Goal: Contribute content

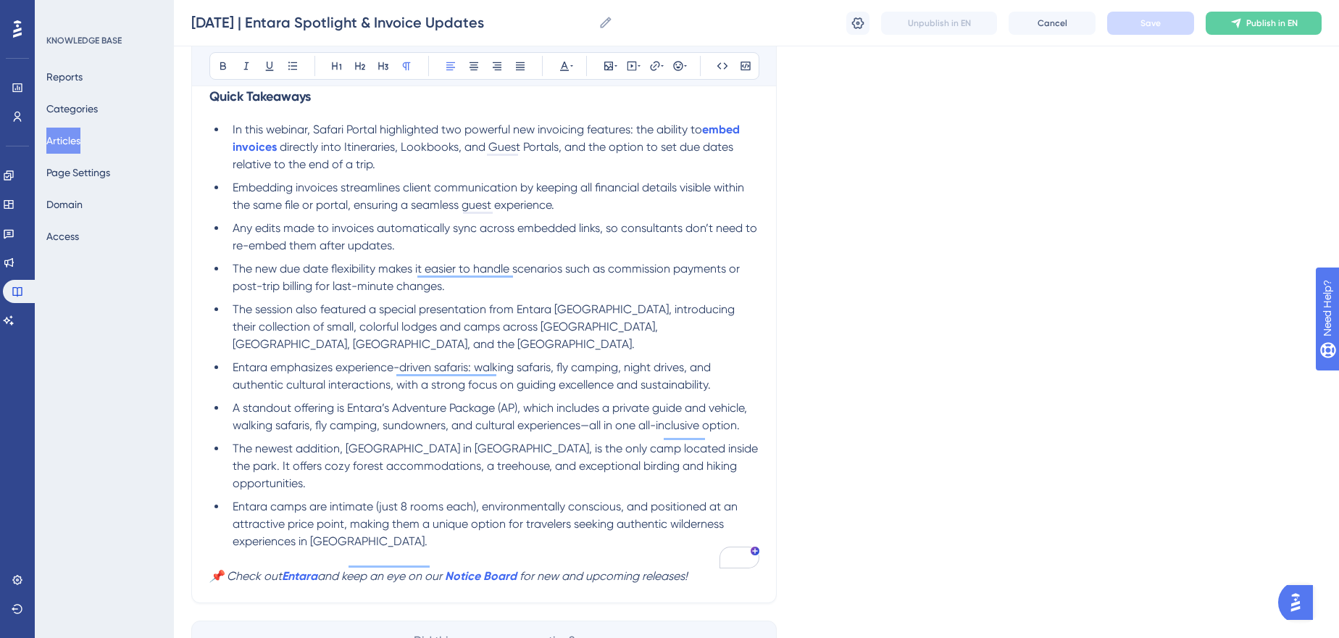
scroll to position [696, 0]
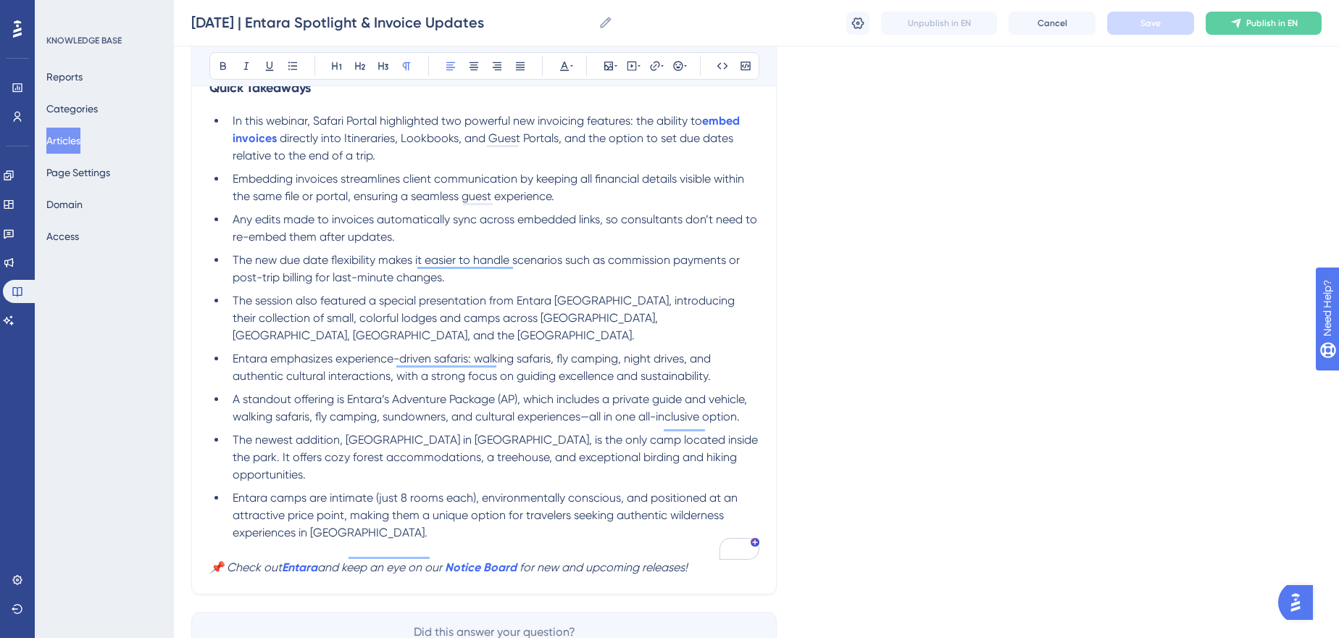
click at [814, 334] on div "Language English (Default) [DATE] | Entara Spotlight & Invoice Updates View the…" at bounding box center [756, 39] width 1131 height 1284
click at [1037, 432] on div "Language English (Default) [DATE] | Entara Spotlight & Invoice Updates View the…" at bounding box center [756, 39] width 1131 height 1284
drag, startPoint x: 297, startPoint y: 541, endPoint x: 297, endPoint y: 552, distance: 11.6
click at [297, 559] on p "📌 Check out Entara and keep an eye on our Notice Board for new and upcoming rel…" at bounding box center [483, 567] width 549 height 17
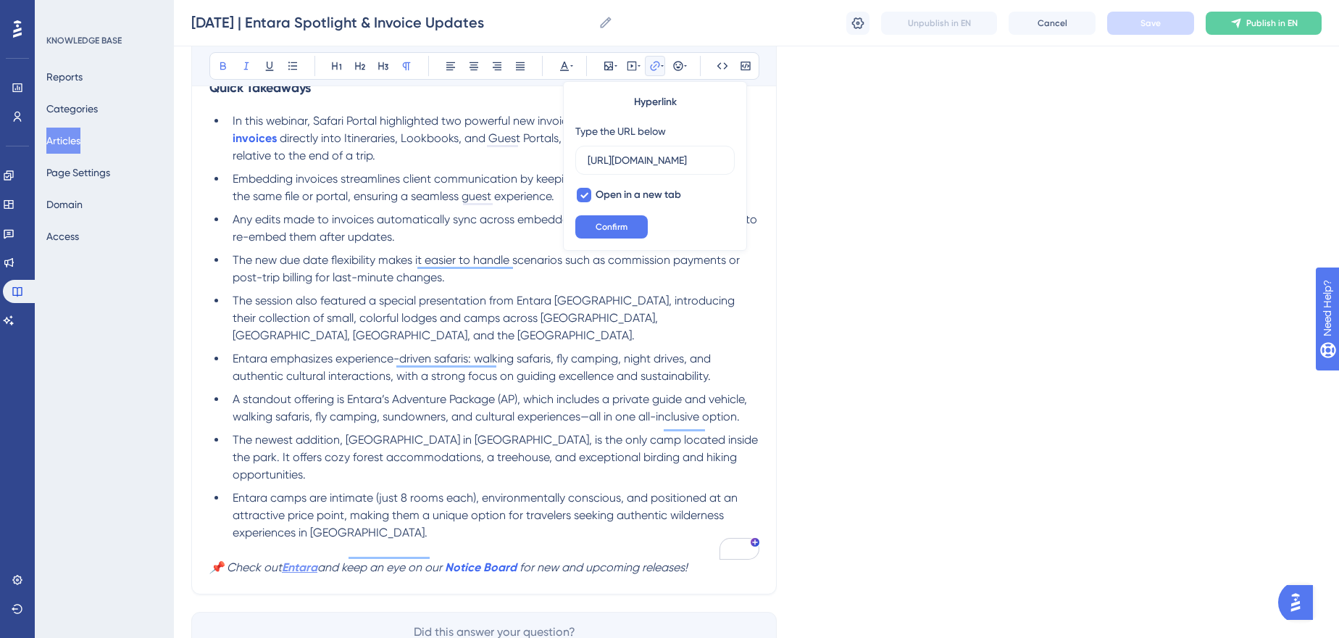
click at [297, 560] on strong "Entara" at bounding box center [300, 567] width 36 height 14
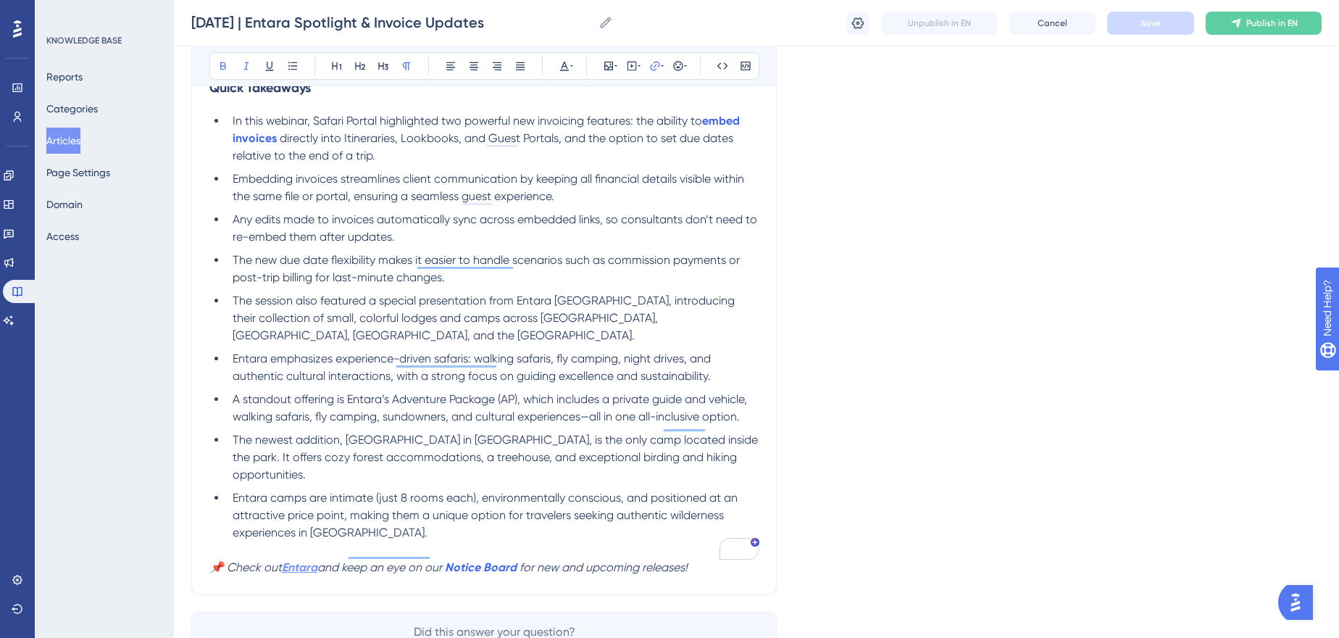
click at [311, 560] on strong "Entara" at bounding box center [300, 567] width 36 height 14
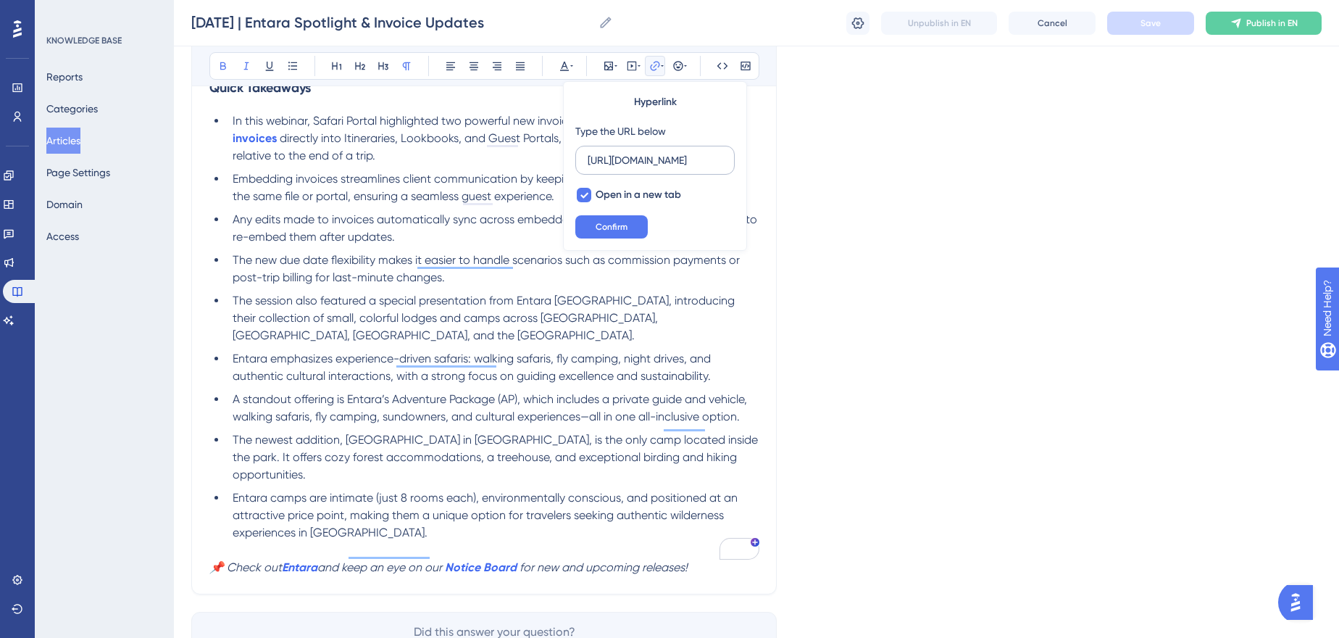
click at [645, 157] on input "[URL][DOMAIN_NAME]" at bounding box center [655, 160] width 135 height 16
click at [966, 375] on div "Language English (Default) [DATE] | Entara Spotlight & Invoice Updates View the…" at bounding box center [756, 39] width 1131 height 1284
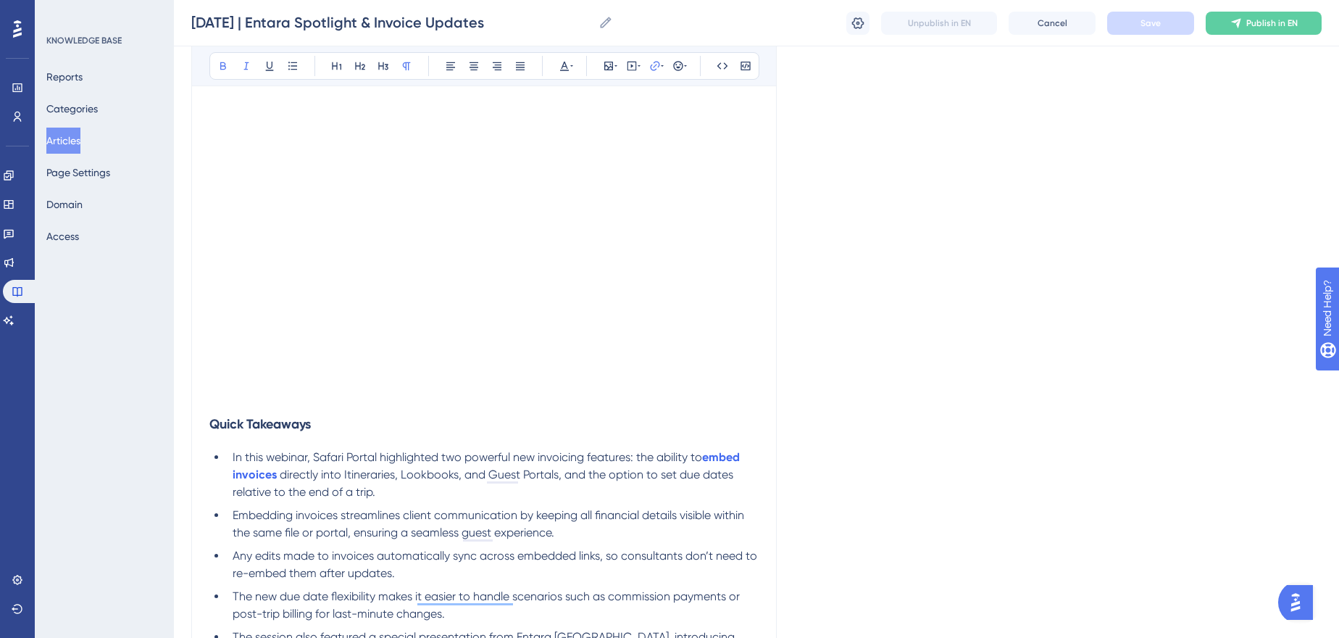
scroll to position [36, 0]
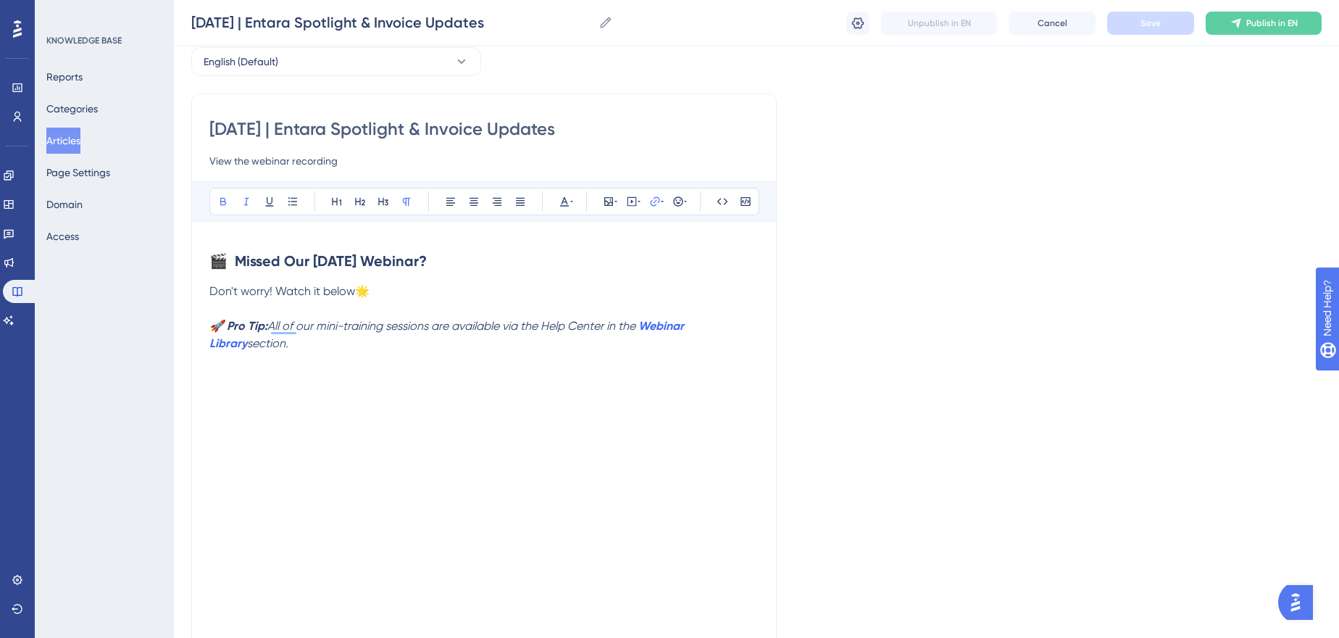
scroll to position [0, 0]
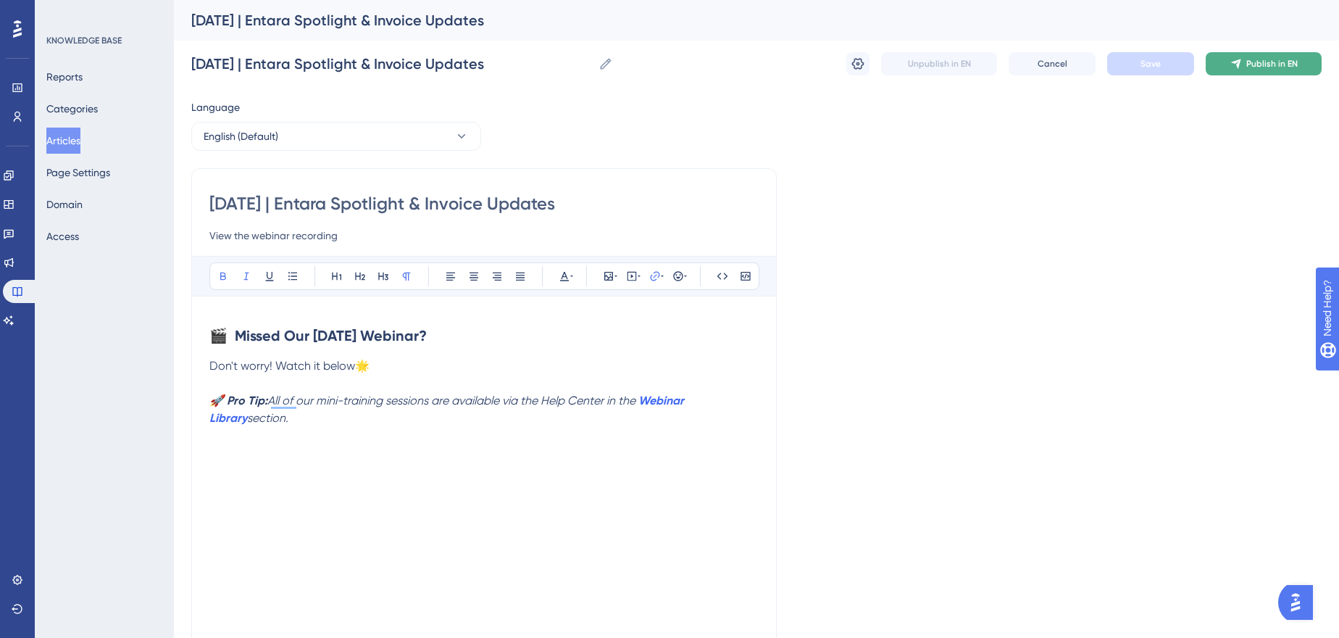
click at [1260, 59] on span "Publish in EN" at bounding box center [1272, 64] width 51 height 12
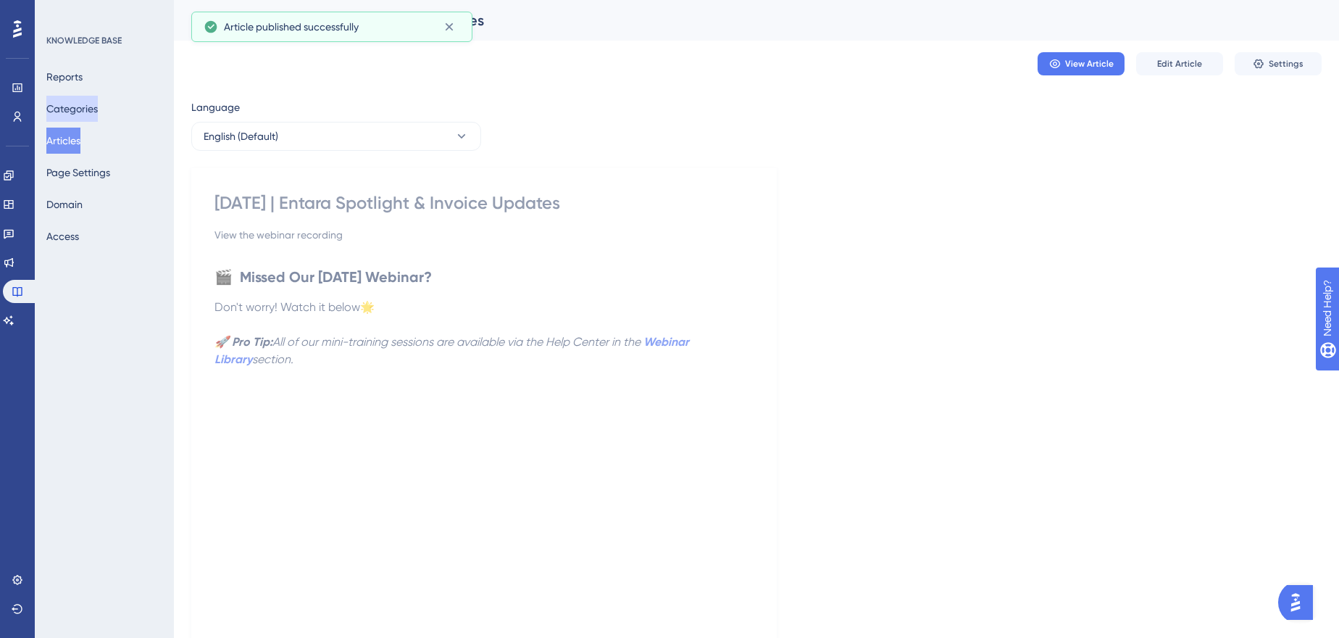
click at [98, 113] on button "Categories" at bounding box center [71, 109] width 51 height 26
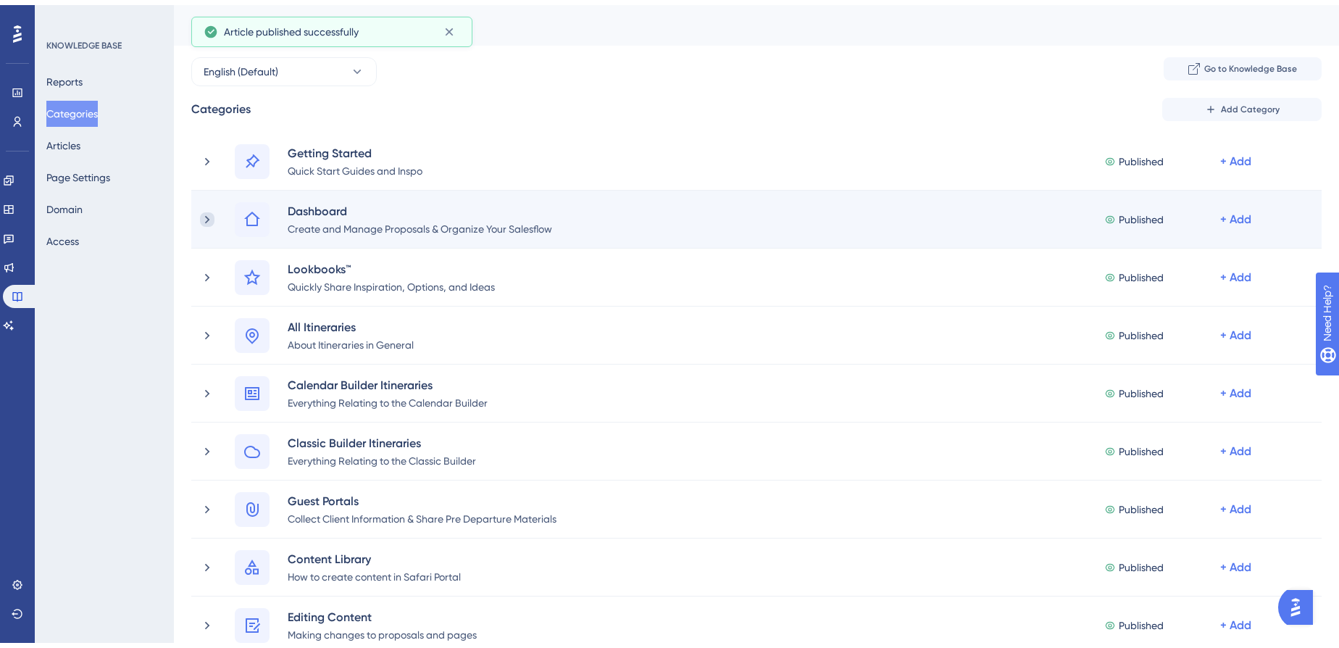
scroll to position [988, 0]
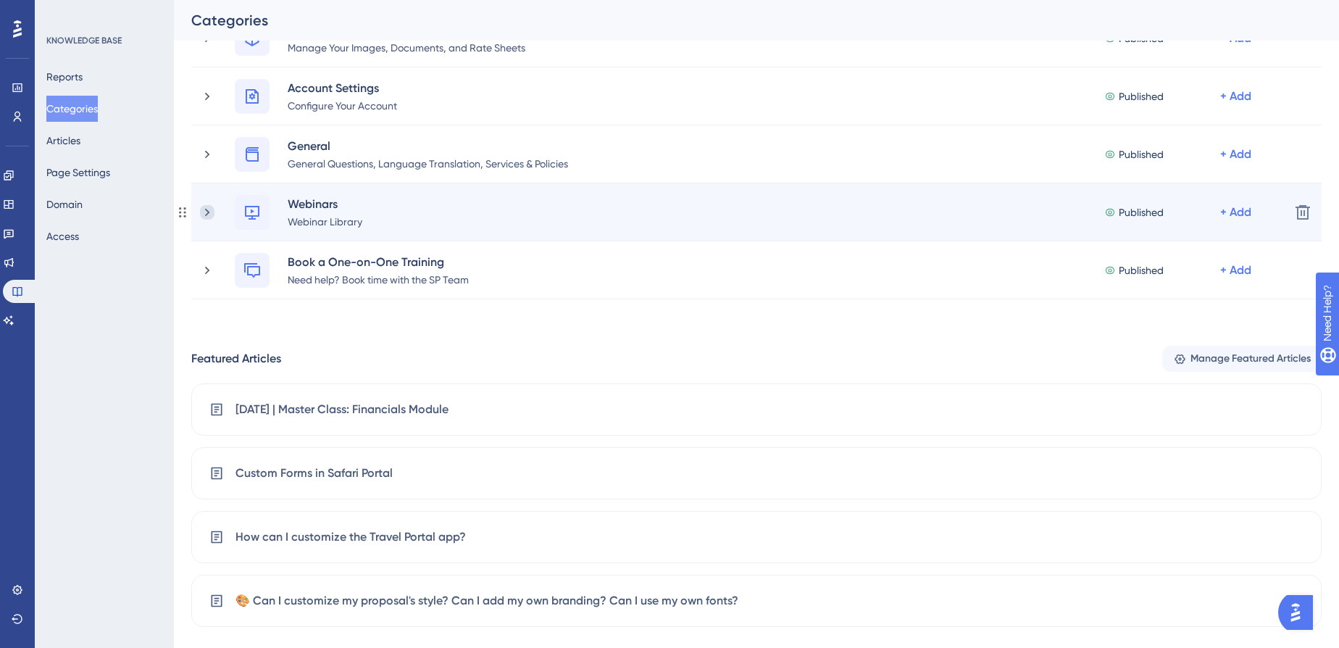
click at [207, 212] on icon at bounding box center [207, 212] width 14 height 14
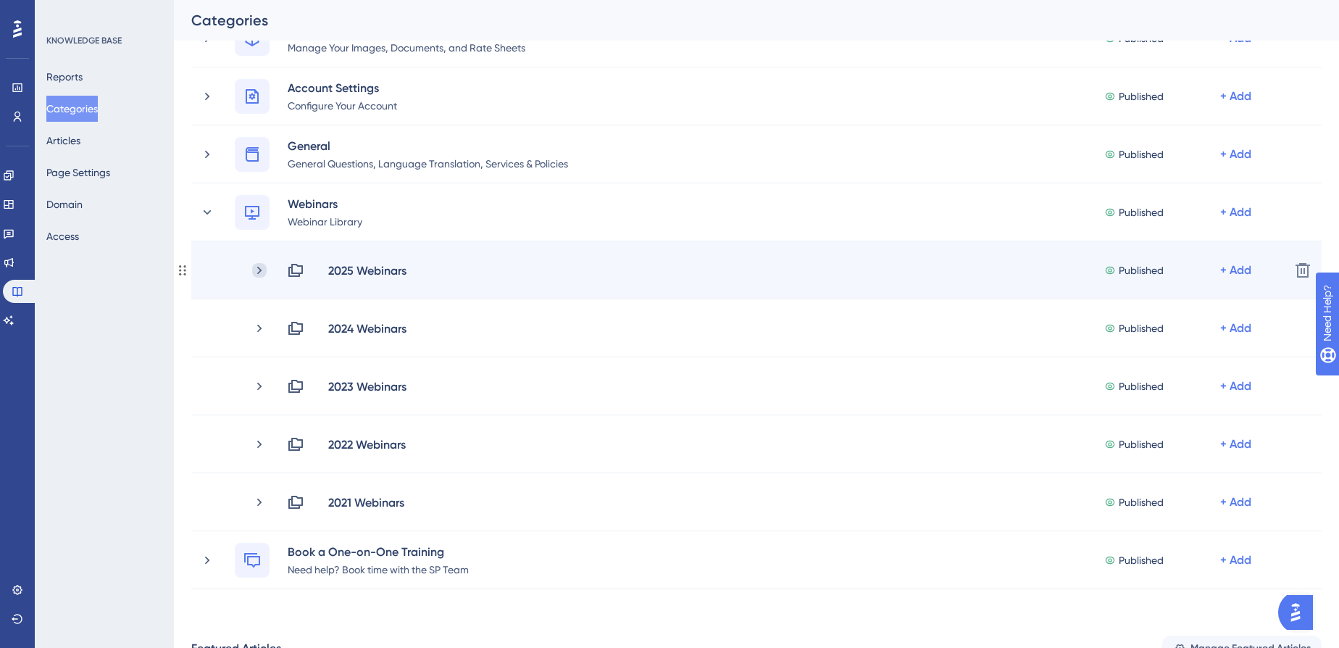
click at [257, 268] on icon at bounding box center [259, 270] width 14 height 14
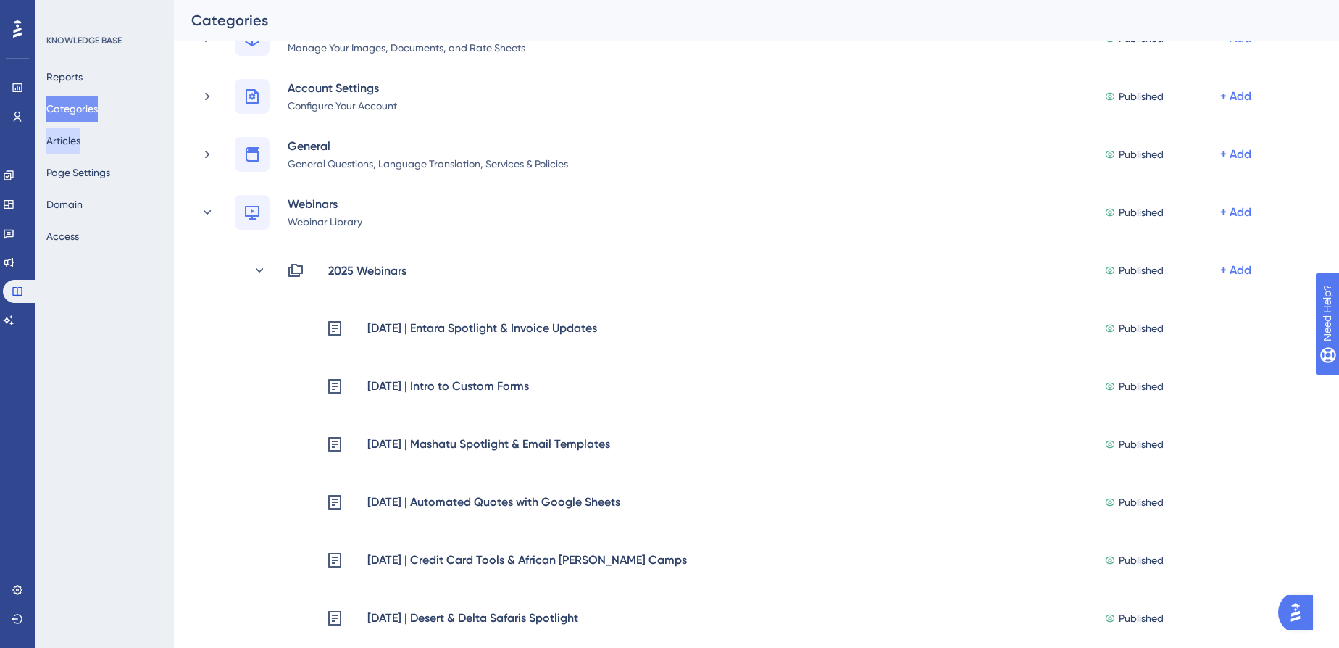
click at [80, 141] on button "Articles" at bounding box center [63, 141] width 34 height 26
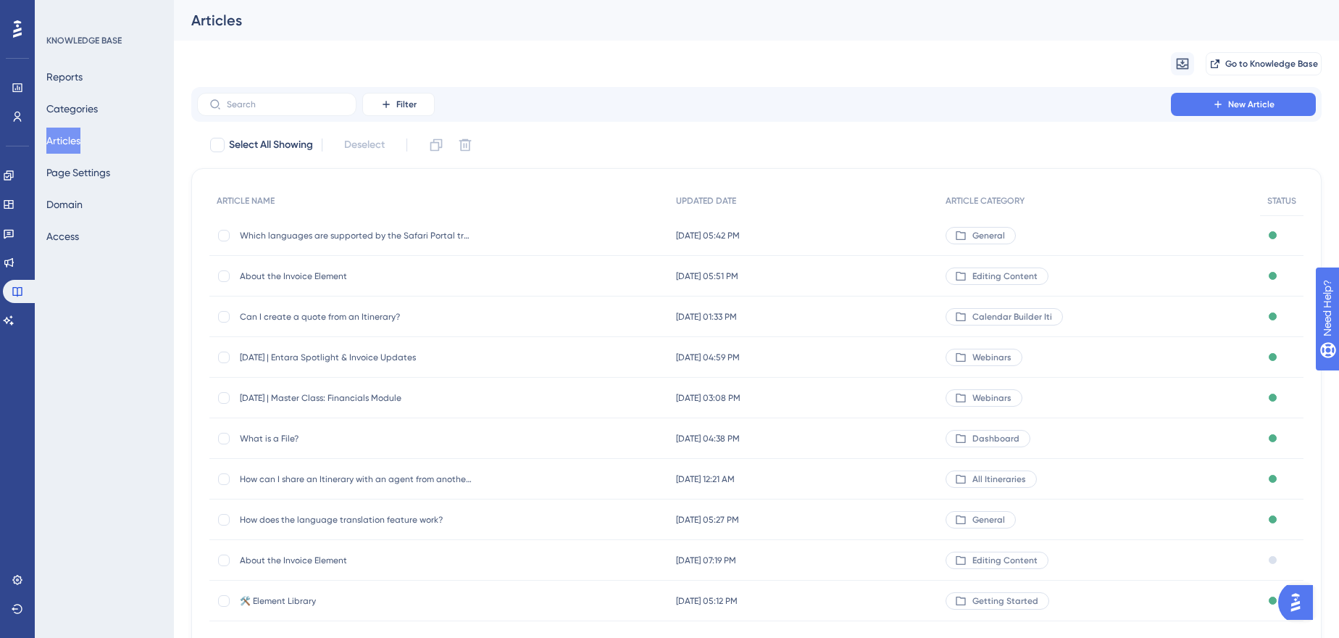
click at [412, 365] on div "[DATE] | Entara Spotlight & Invoice Updates [DATE] | Entara Spotlight & Invoice…" at bounding box center [356, 357] width 232 height 41
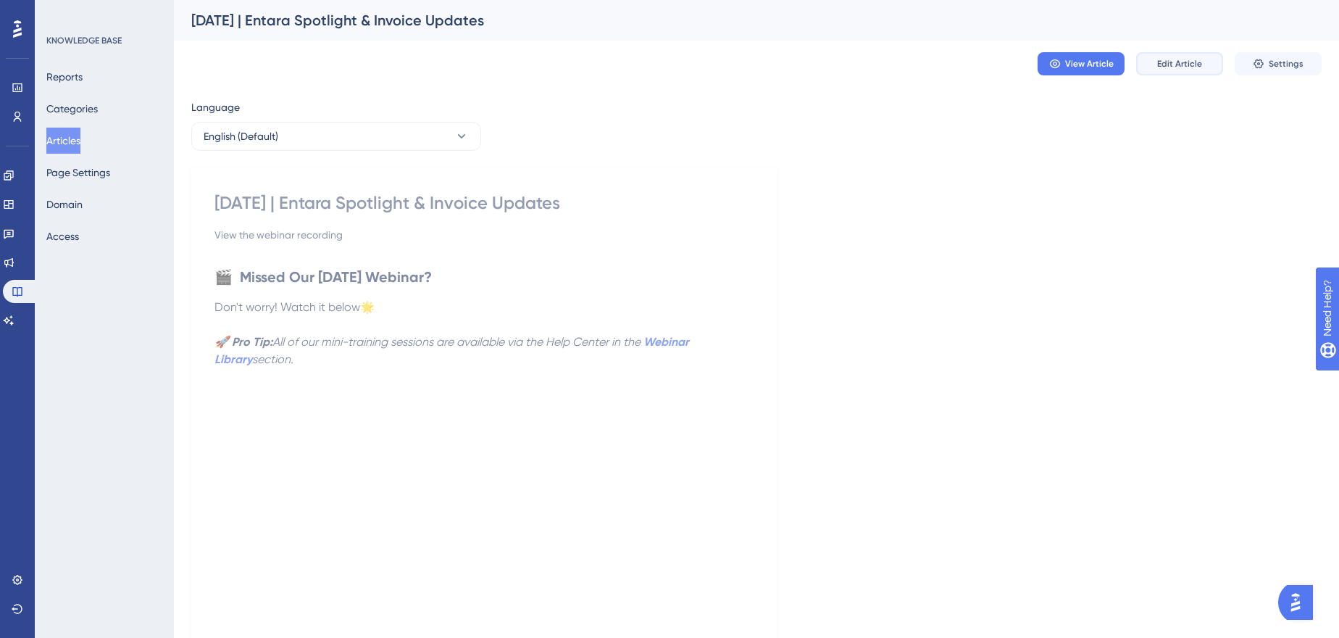
click at [1174, 58] on span "Edit Article" at bounding box center [1179, 64] width 45 height 12
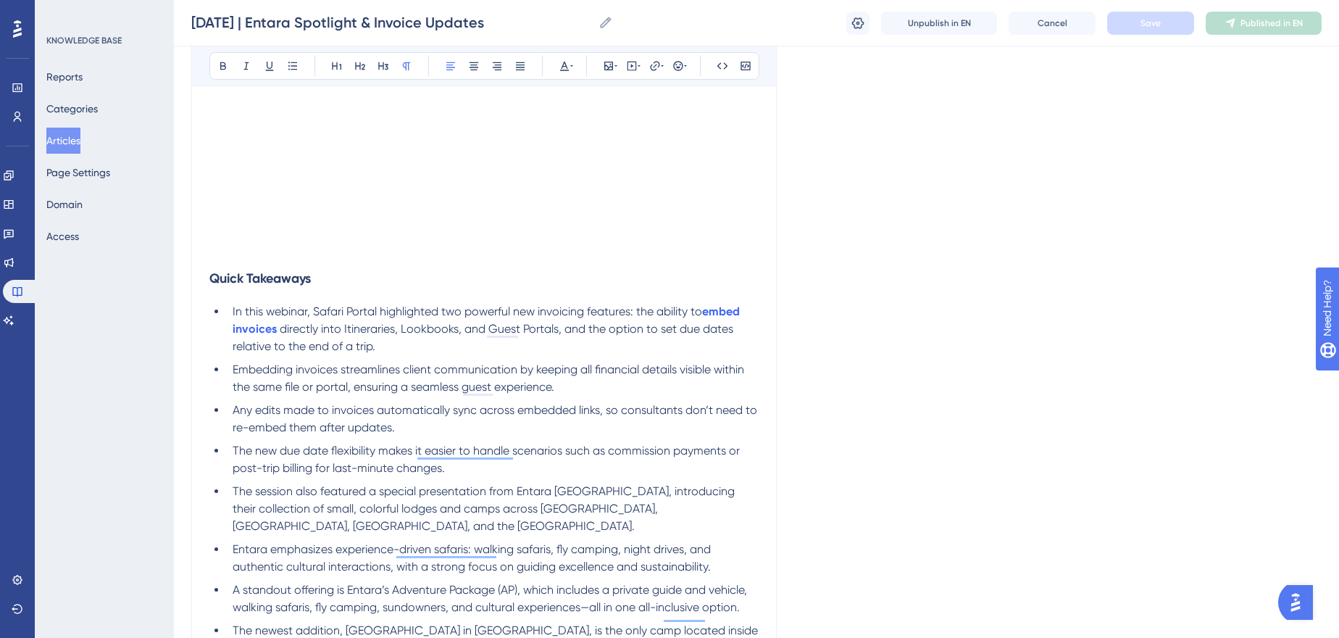
scroll to position [630, 0]
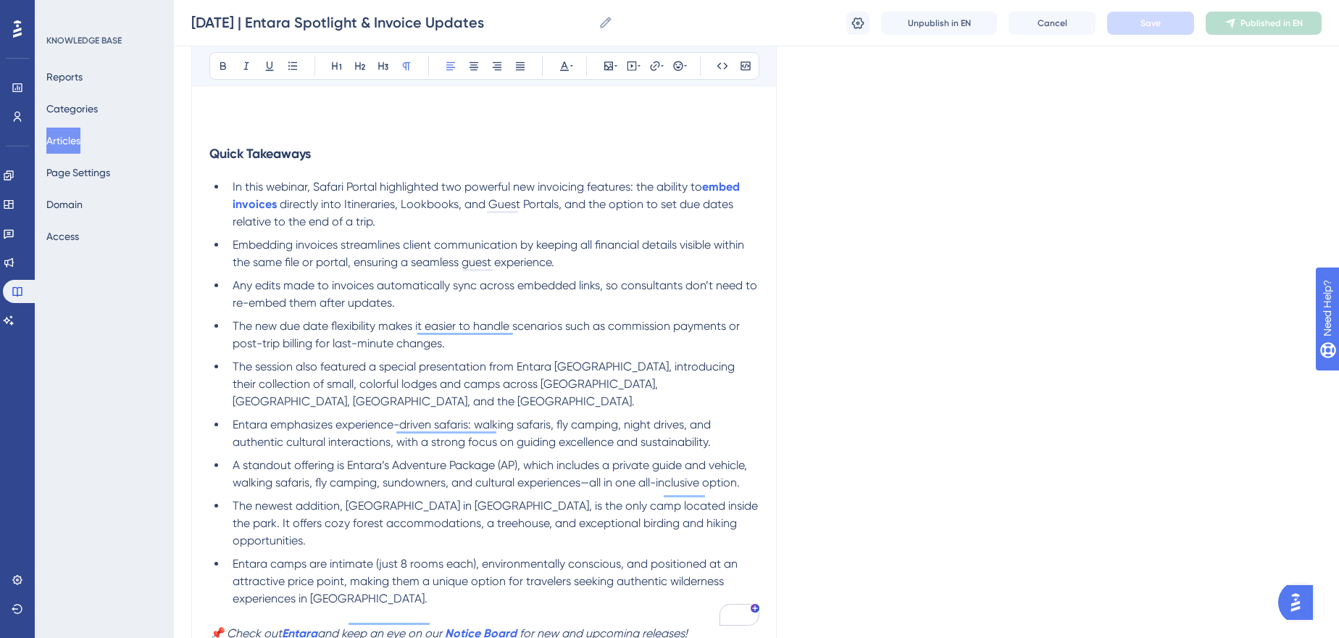
click at [357, 499] on span "The newest addition, [GEOGRAPHIC_DATA] in [GEOGRAPHIC_DATA], is the only camp l…" at bounding box center [497, 523] width 528 height 49
click at [517, 499] on span "The newest addition, [GEOGRAPHIC_DATA] in [GEOGRAPHIC_DATA], is the only camp l…" at bounding box center [497, 523] width 528 height 49
drag, startPoint x: 585, startPoint y: 483, endPoint x: 258, endPoint y: 511, distance: 328.1
click at [258, 511] on span "The newest addition, [GEOGRAPHIC_DATA] in [GEOGRAPHIC_DATA], is the only camp l…" at bounding box center [497, 523] width 528 height 49
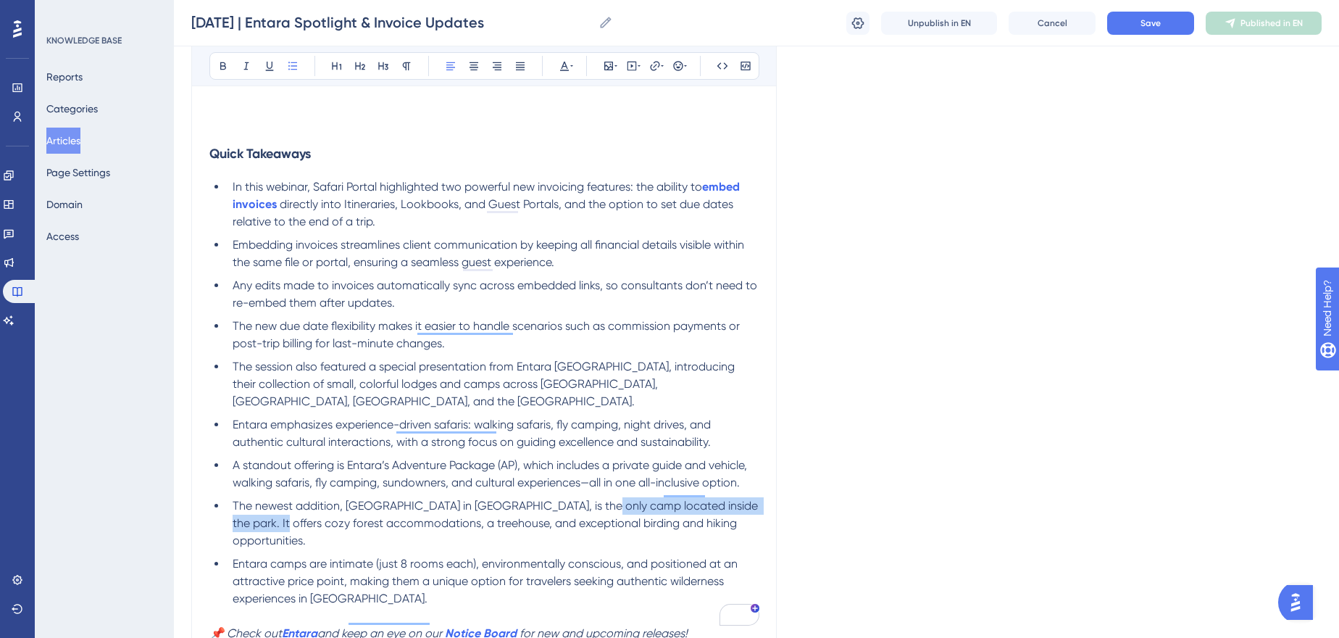
click at [258, 511] on span "The newest addition, [GEOGRAPHIC_DATA] in [GEOGRAPHIC_DATA], is the only camp l…" at bounding box center [497, 523] width 528 height 49
drag, startPoint x: 253, startPoint y: 510, endPoint x: 586, endPoint y: 484, distance: 333.6
click at [586, 499] on span "The newest addition, [GEOGRAPHIC_DATA] in [GEOGRAPHIC_DATA], is the only camp l…" at bounding box center [497, 523] width 528 height 49
click at [829, 448] on div "Language English (Default) [DATE] | Entara Spotlight & Invoice Updates View the…" at bounding box center [756, 105] width 1131 height 1284
click at [647, 457] on li "A standout offering is Entara’s Adventure Package (AP), which includes a privat…" at bounding box center [493, 474] width 532 height 35
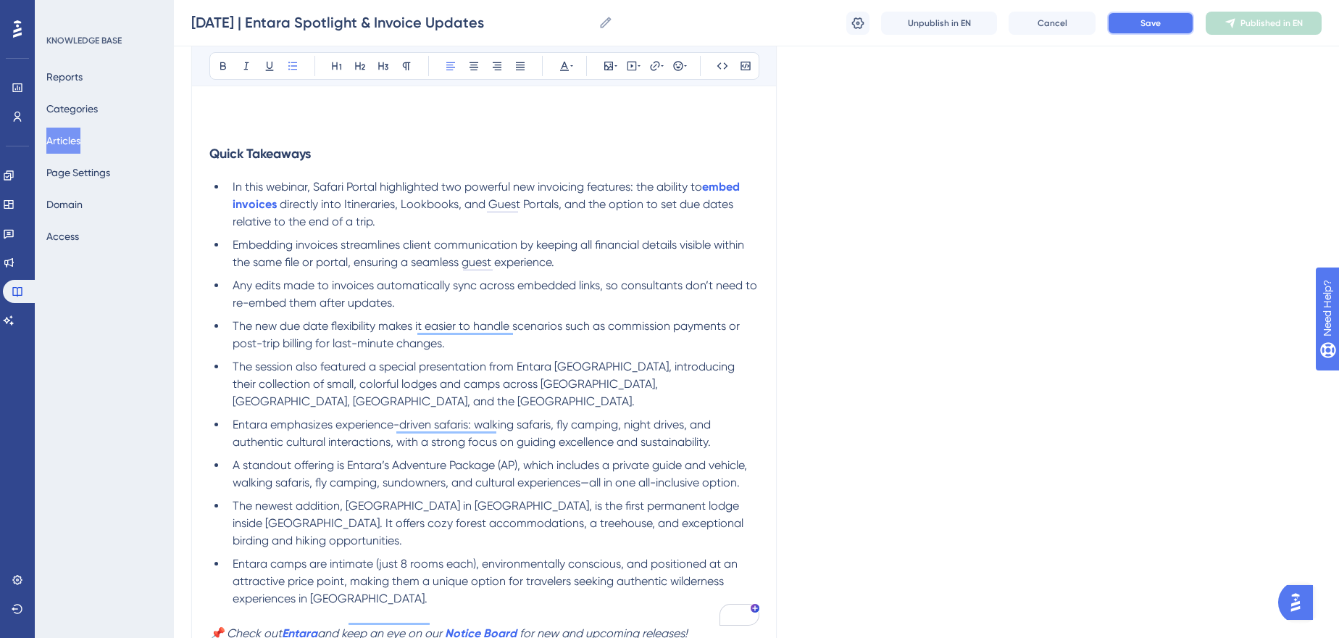
click at [1113, 14] on button "Save" at bounding box center [1150, 23] width 87 height 23
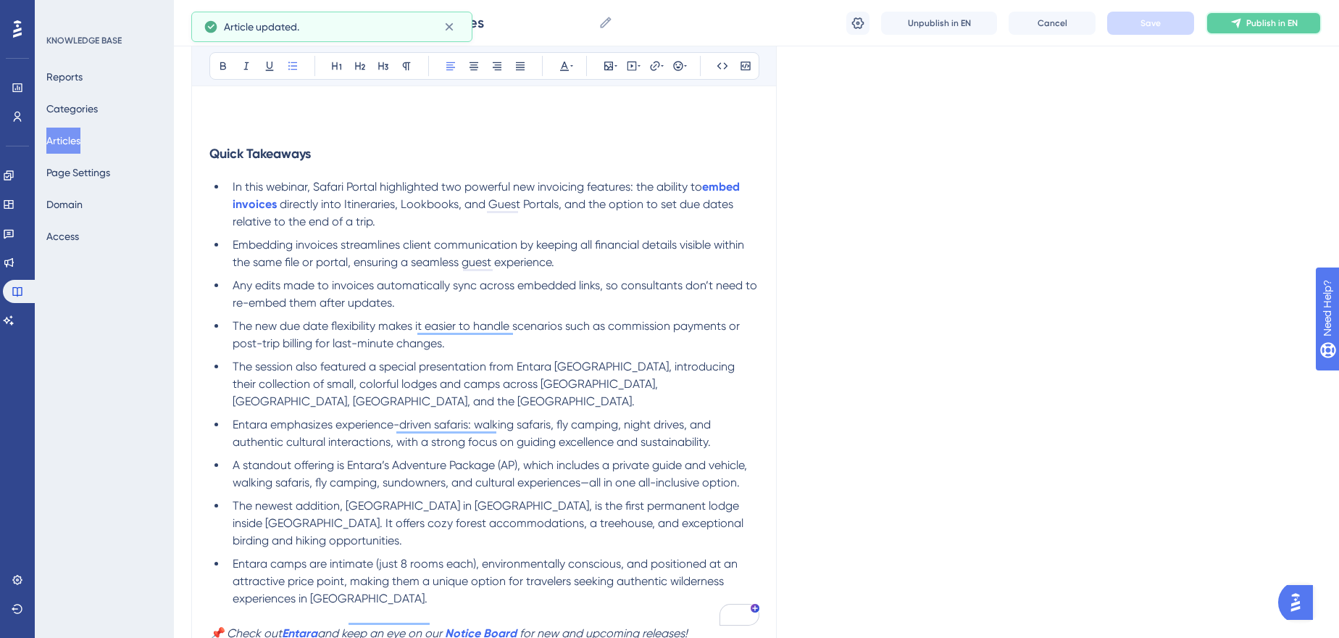
click at [1256, 34] on button "Publish in EN" at bounding box center [1264, 23] width 116 height 23
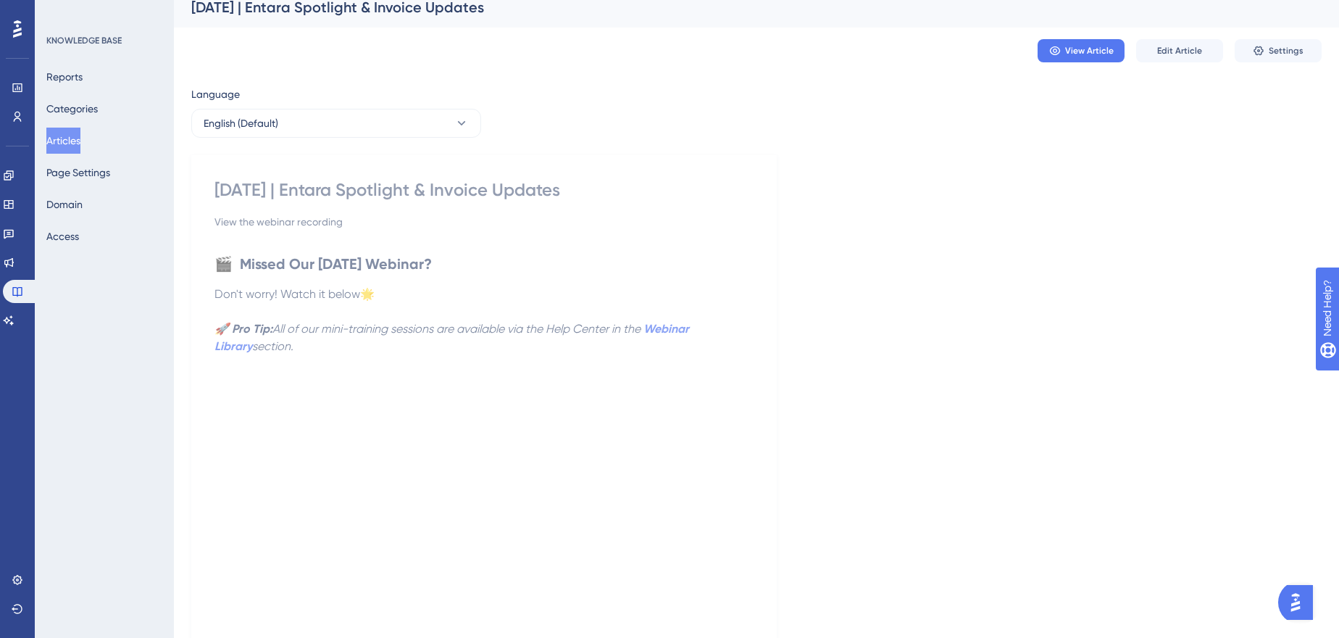
scroll to position [0, 0]
